Goal: Find specific page/section

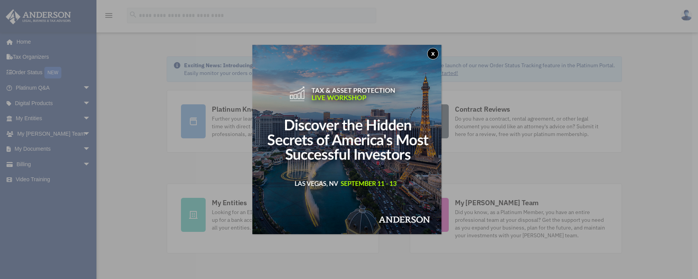
click at [427, 52] on img at bounding box center [346, 139] width 189 height 189
click at [81, 149] on div "x" at bounding box center [349, 139] width 698 height 279
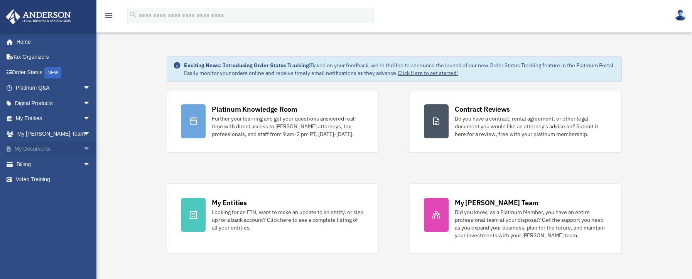
click at [83, 149] on span "arrow_drop_down" at bounding box center [90, 149] width 15 height 16
click at [41, 193] on link "Forms Library" at bounding box center [56, 194] width 91 height 15
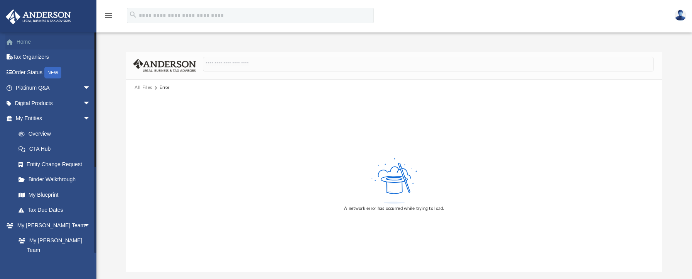
click at [15, 43] on span at bounding box center [14, 41] width 6 height 5
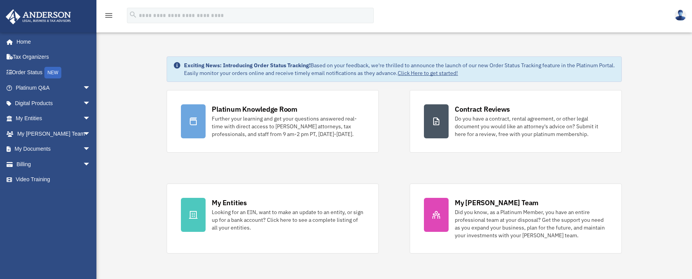
click at [680, 16] on img at bounding box center [681, 15] width 12 height 11
click at [677, 13] on img at bounding box center [681, 15] width 12 height 11
